Goal: Navigation & Orientation: Find specific page/section

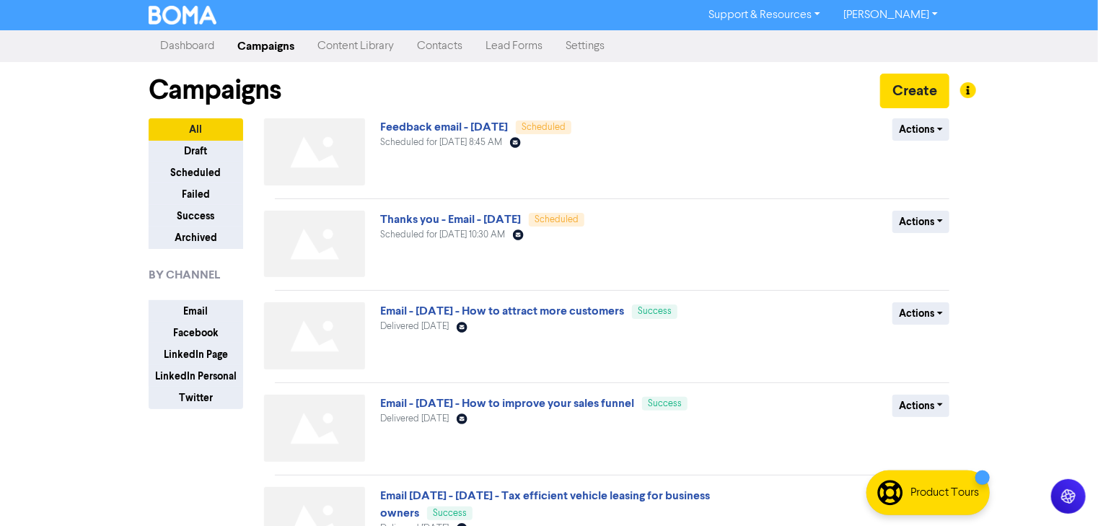
click at [201, 42] on link "Dashboard" at bounding box center [187, 46] width 77 height 29
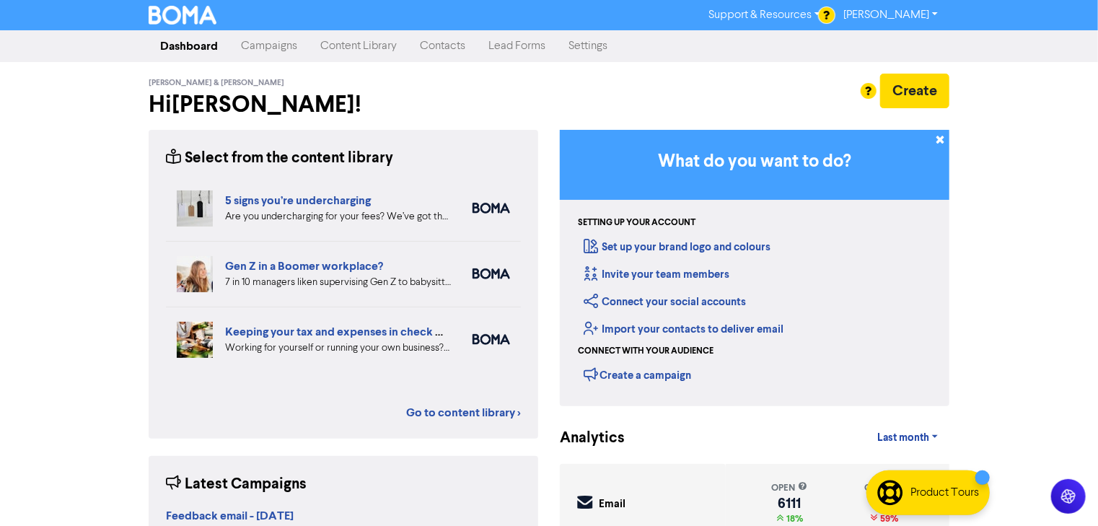
click at [271, 44] on link "Campaigns" at bounding box center [268, 46] width 79 height 29
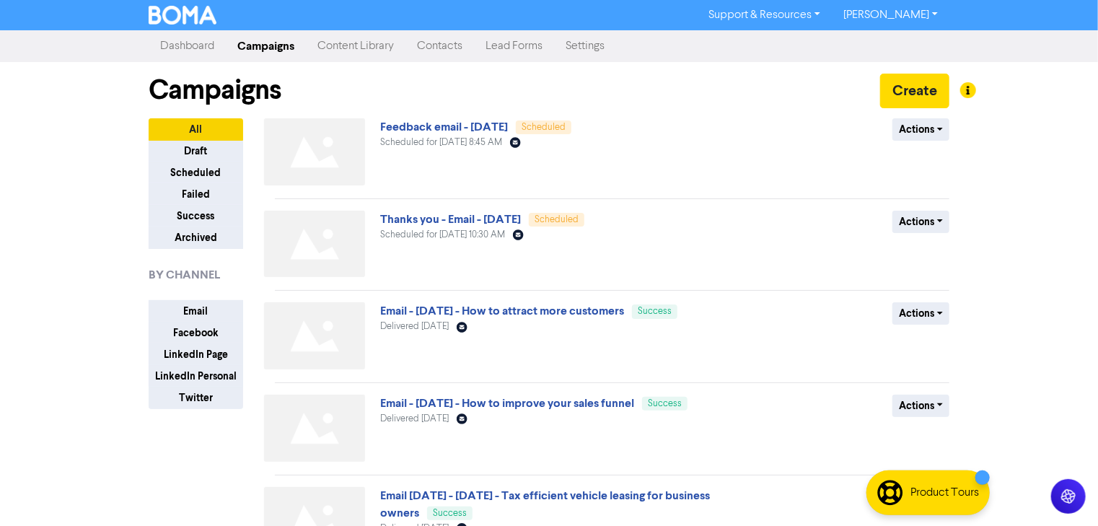
click at [188, 53] on link "Dashboard" at bounding box center [187, 46] width 77 height 29
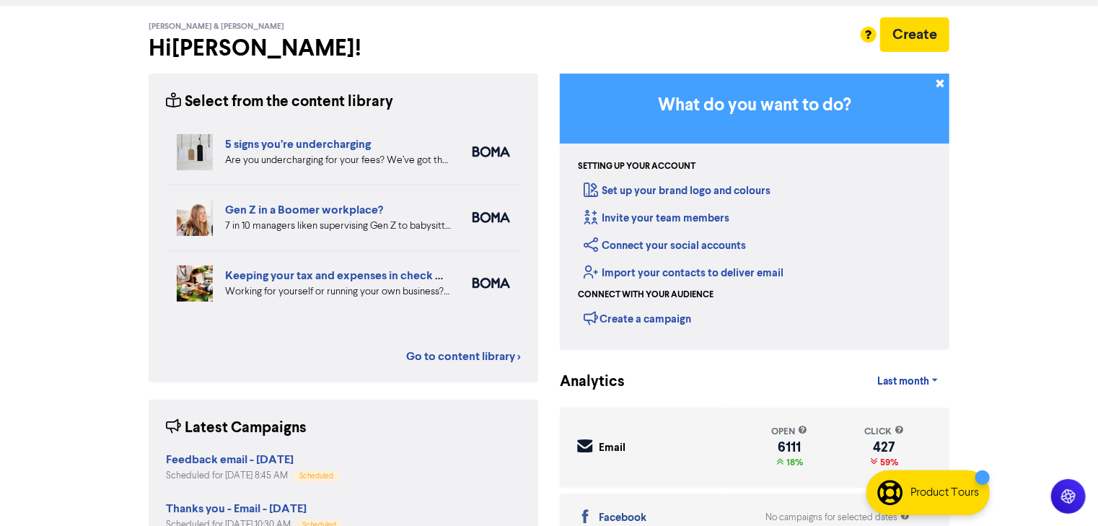
scroll to position [56, 0]
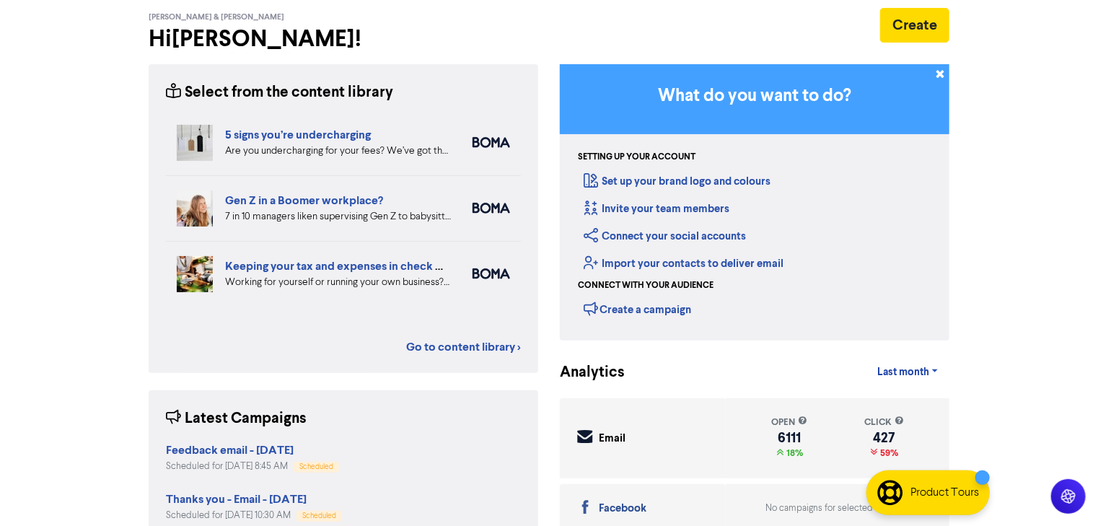
scroll to position [173, 0]
